Goal: Check status

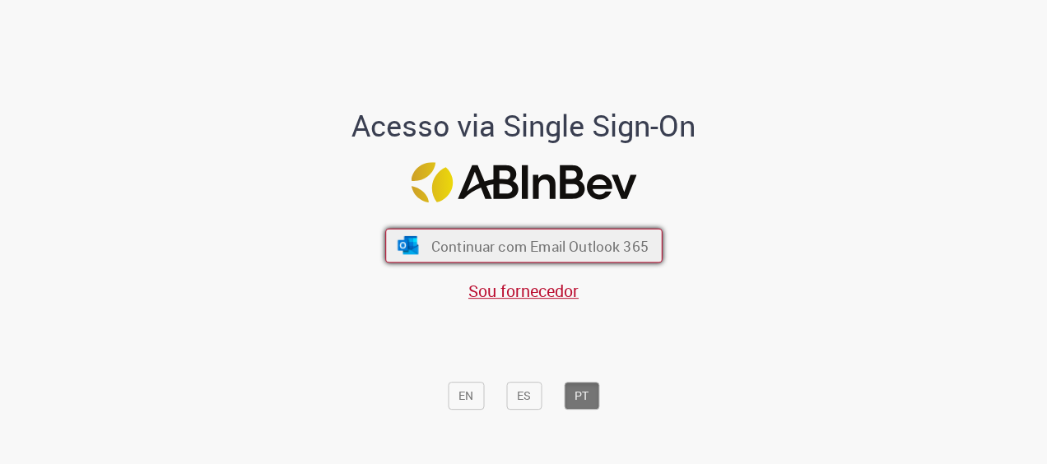
click at [552, 235] on button "Continuar com Email Outlook 365" at bounding box center [523, 246] width 277 height 35
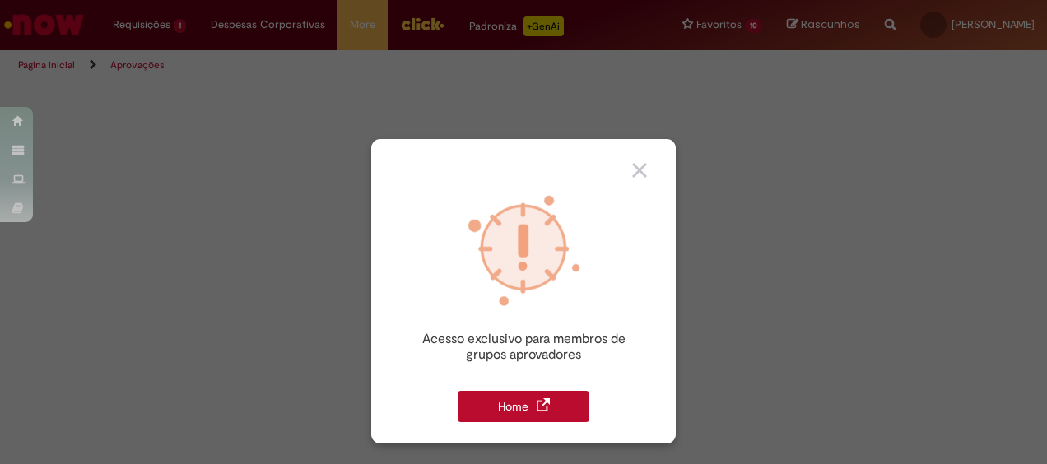
click at [543, 402] on img at bounding box center [543, 405] width 13 height 13
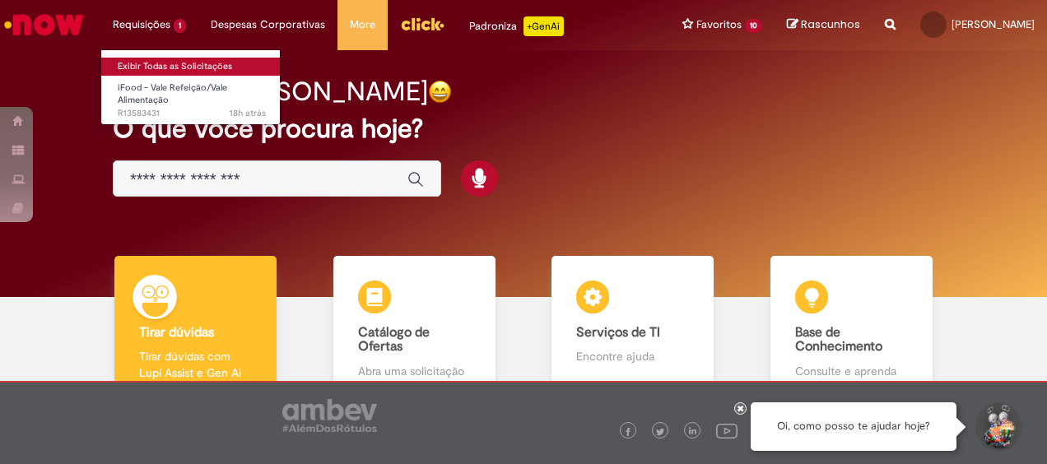
click at [169, 61] on link "Exibir Todas as Solicitações" at bounding box center [191, 67] width 181 height 18
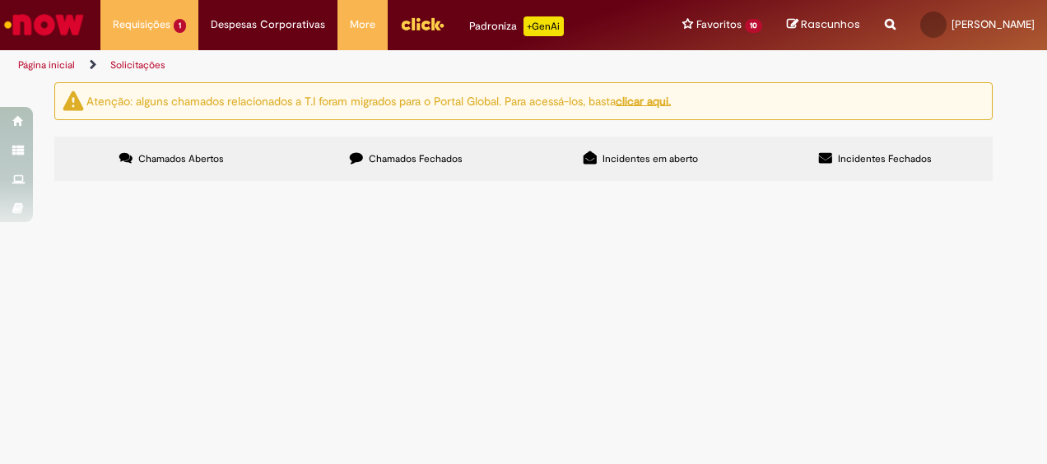
click at [0, 0] on span "Gostaria de saber o motivo do desconto no meu Ifood beneficios do mes 10/2025." at bounding box center [0, 0] width 0 height 0
click at [0, 0] on img at bounding box center [0, 0] width 0 height 0
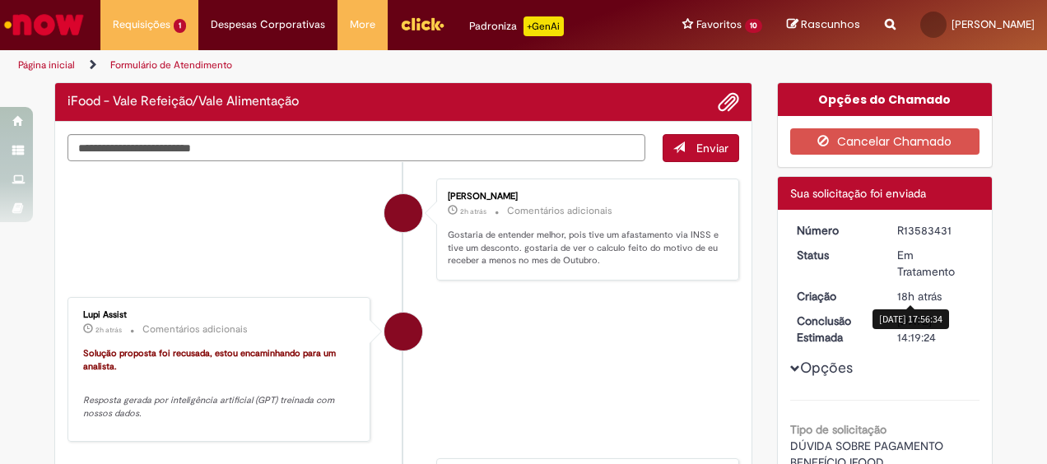
click at [912, 289] on span "18h atrás" at bounding box center [919, 296] width 44 height 15
